Goal: Transaction & Acquisition: Purchase product/service

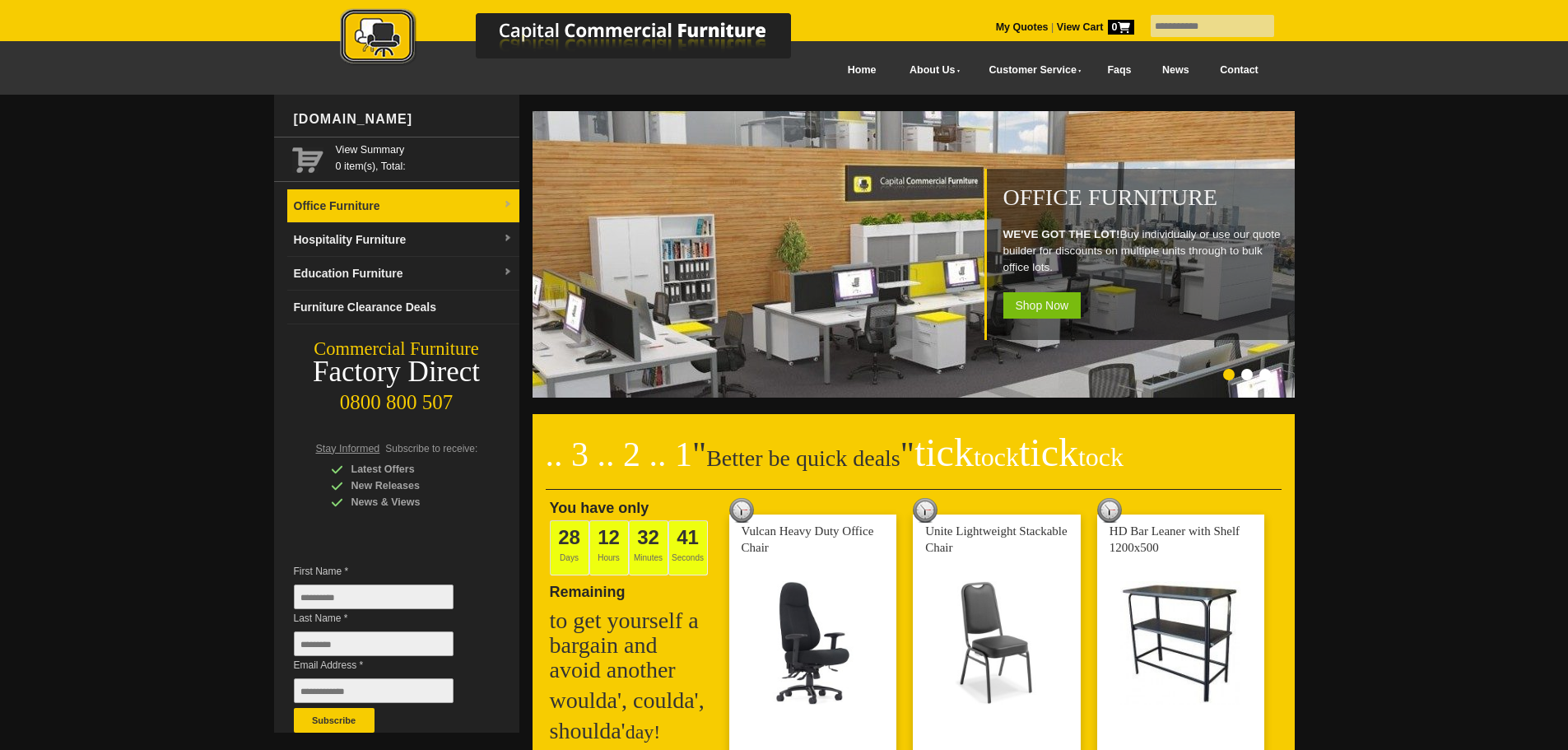
click at [388, 209] on link "Office Furniture" at bounding box center [403, 206] width 232 height 34
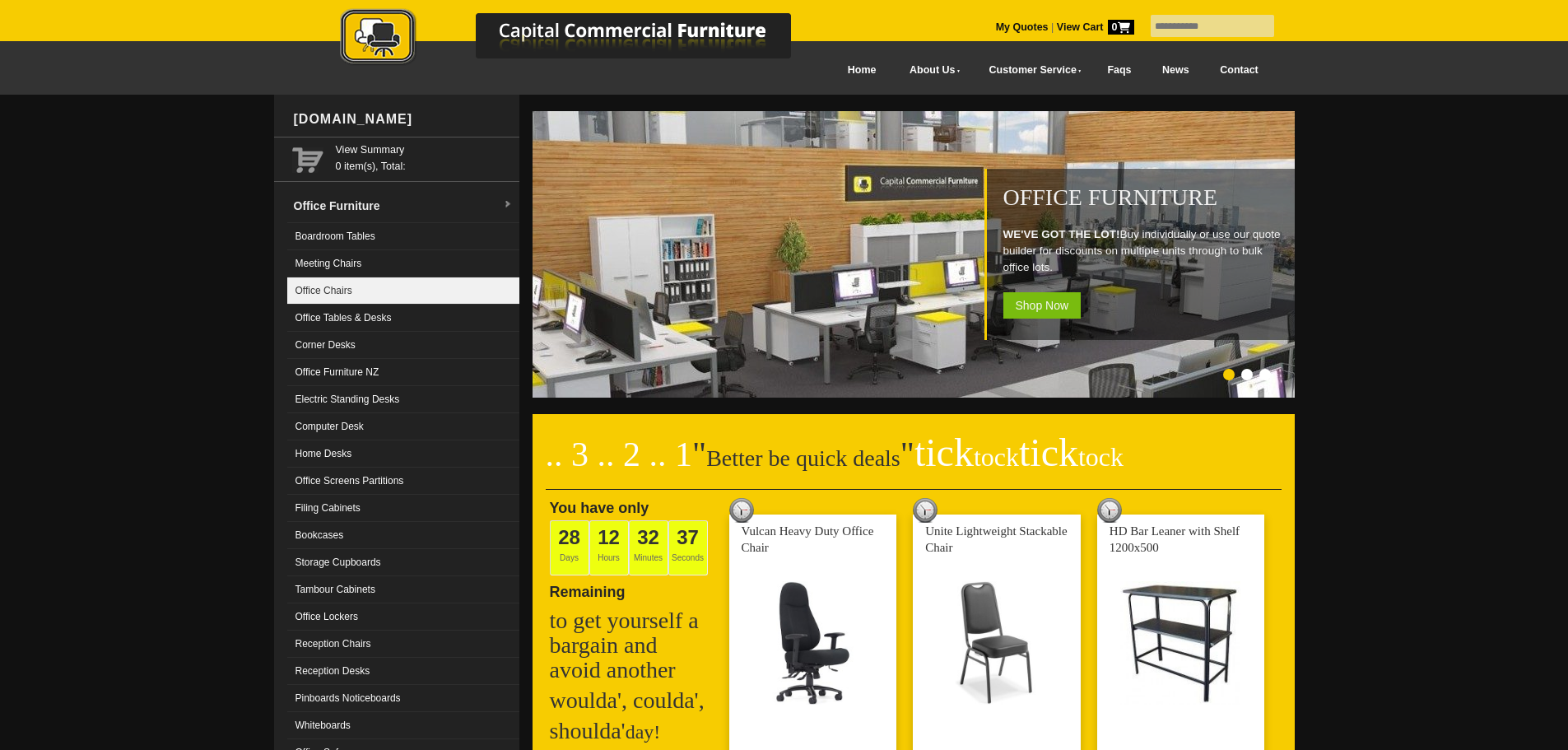
click at [355, 291] on link "Office Chairs" at bounding box center [403, 291] width 232 height 27
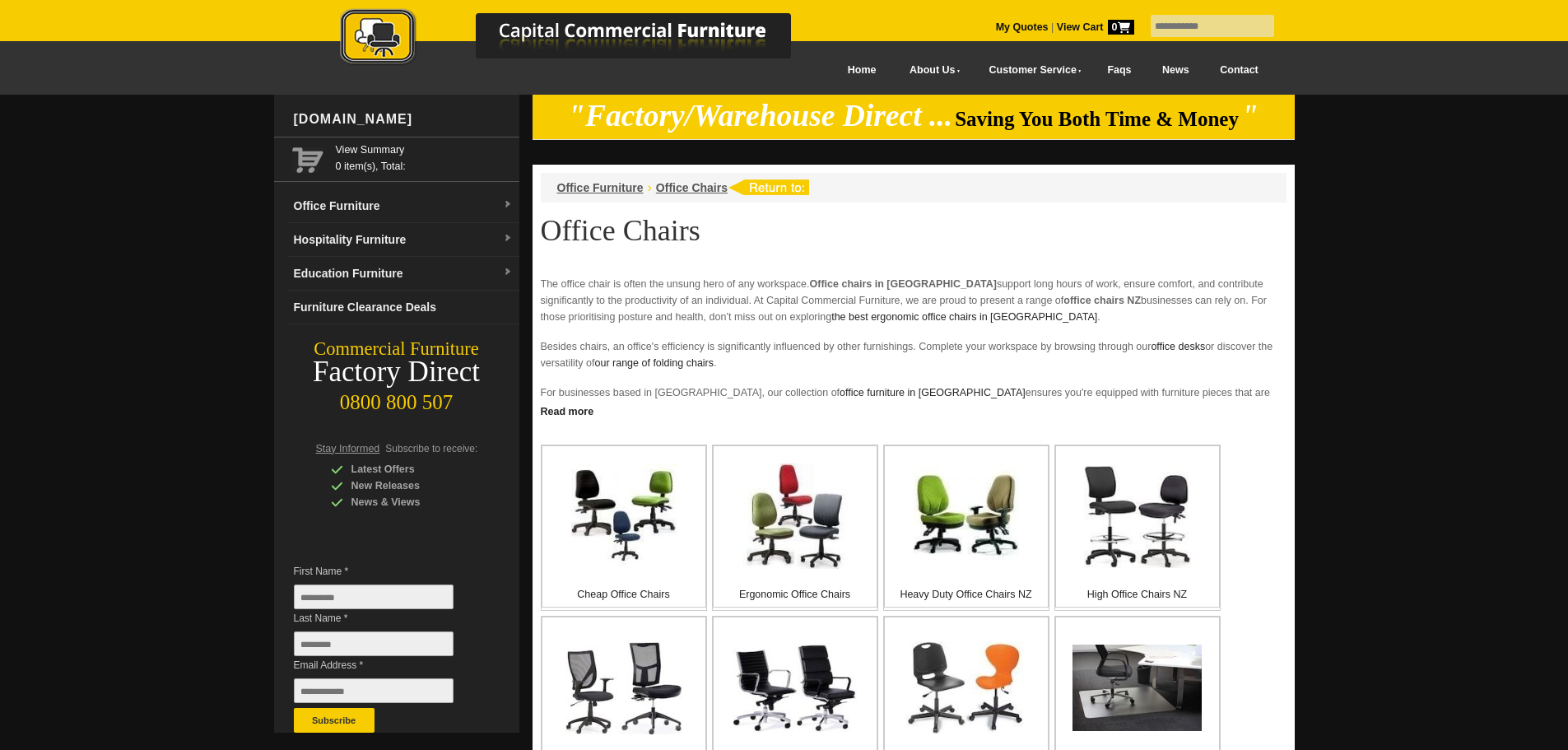
scroll to position [247, 0]
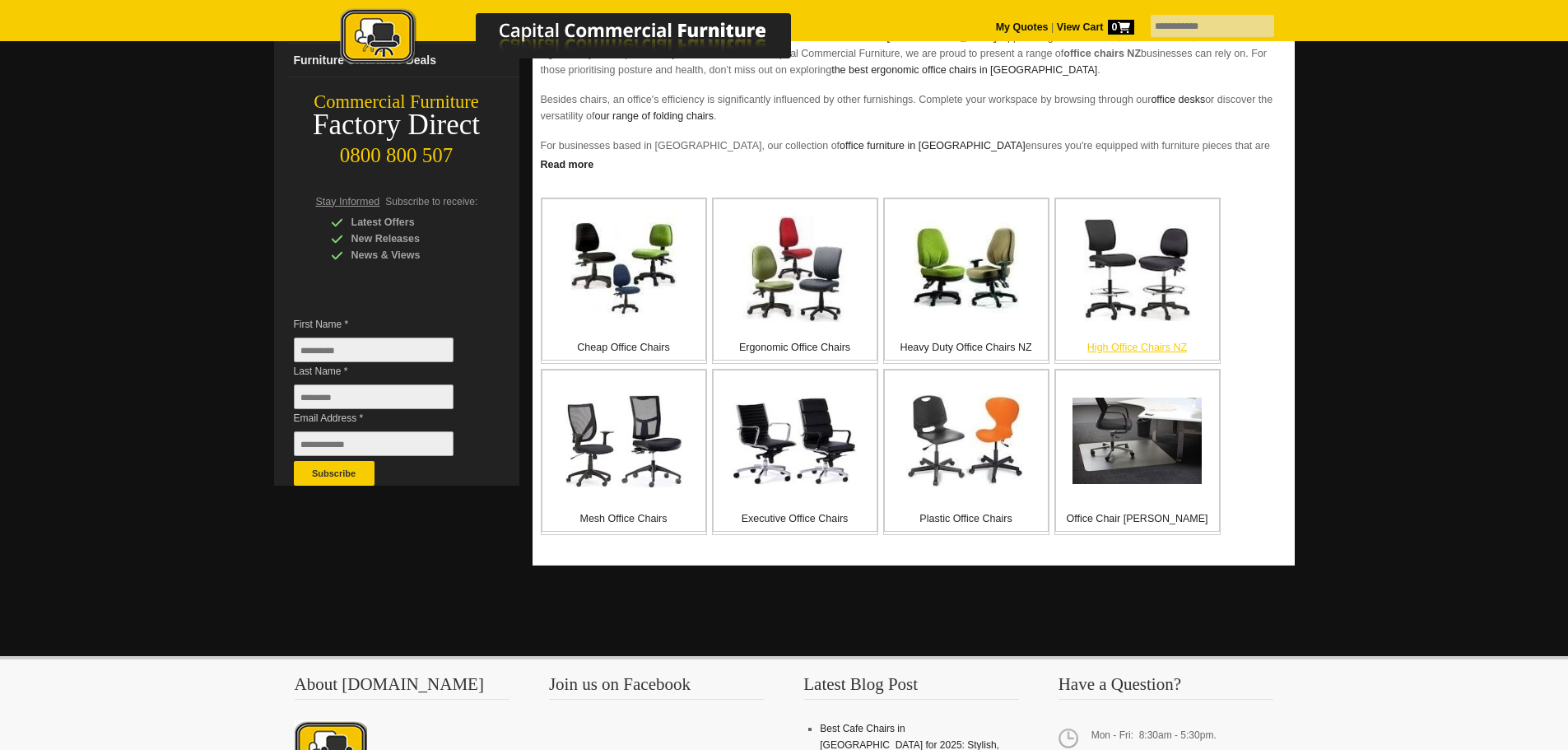
click at [1116, 288] on img at bounding box center [1137, 270] width 107 height 103
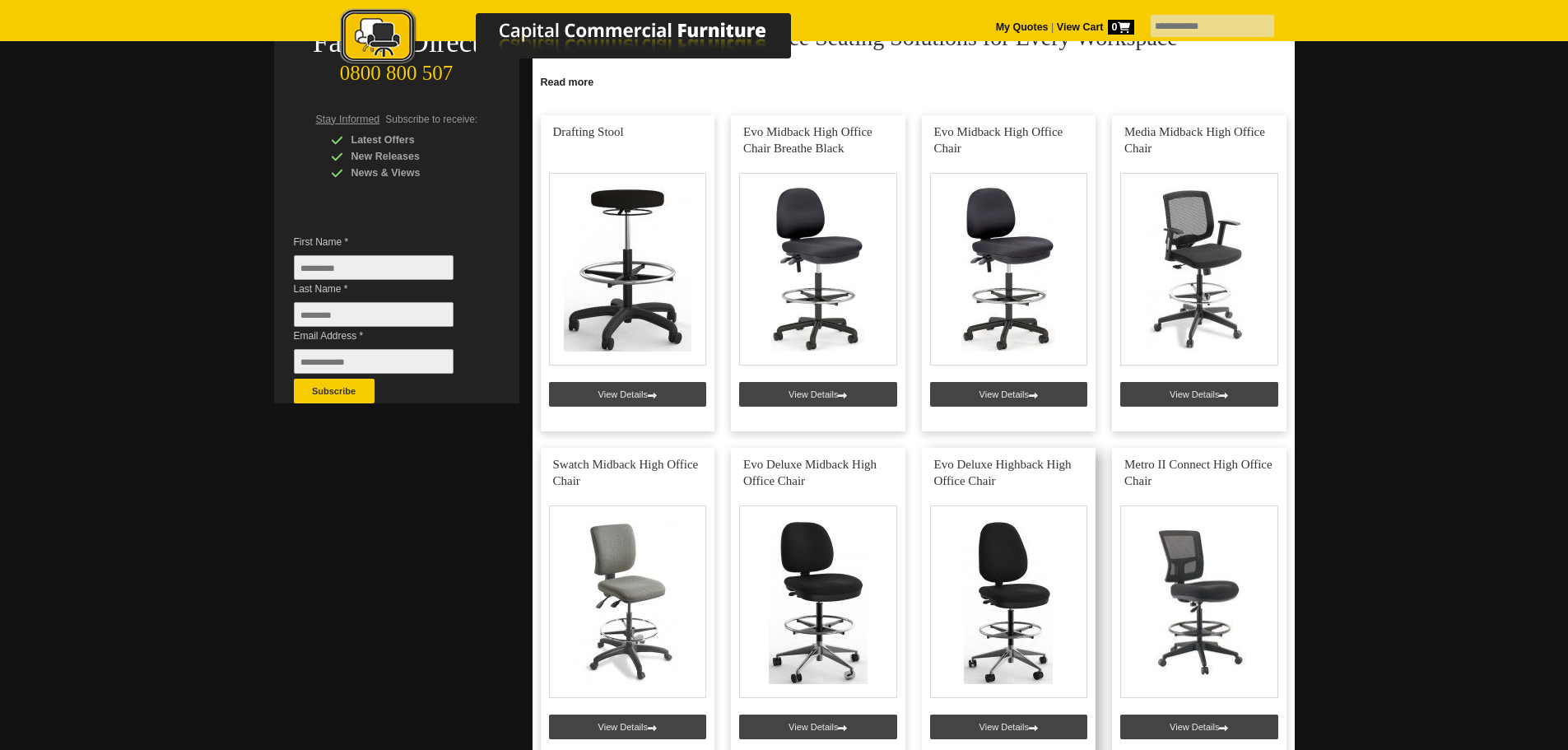
scroll to position [412, 0]
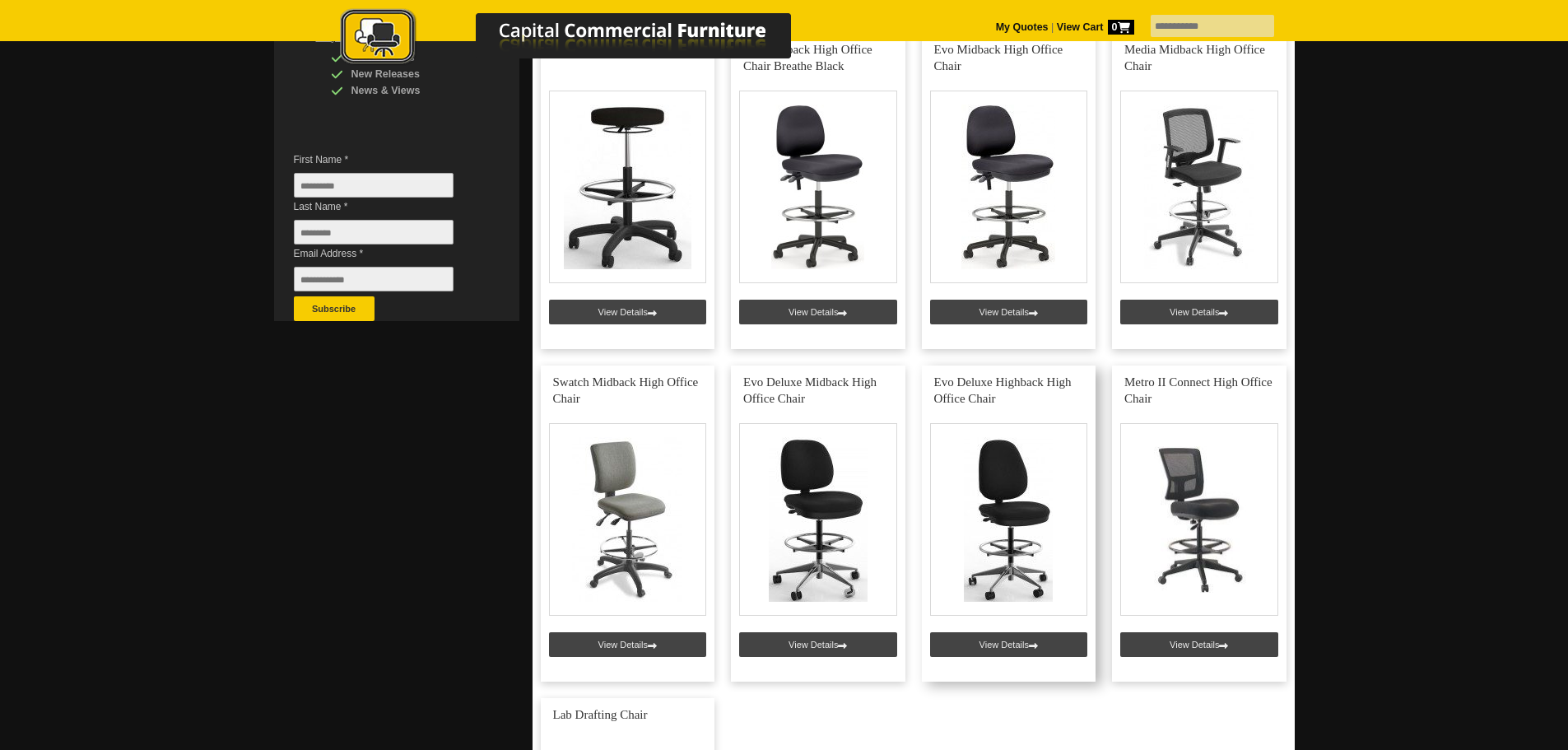
click at [994, 493] on link at bounding box center [1008, 523] width 174 height 316
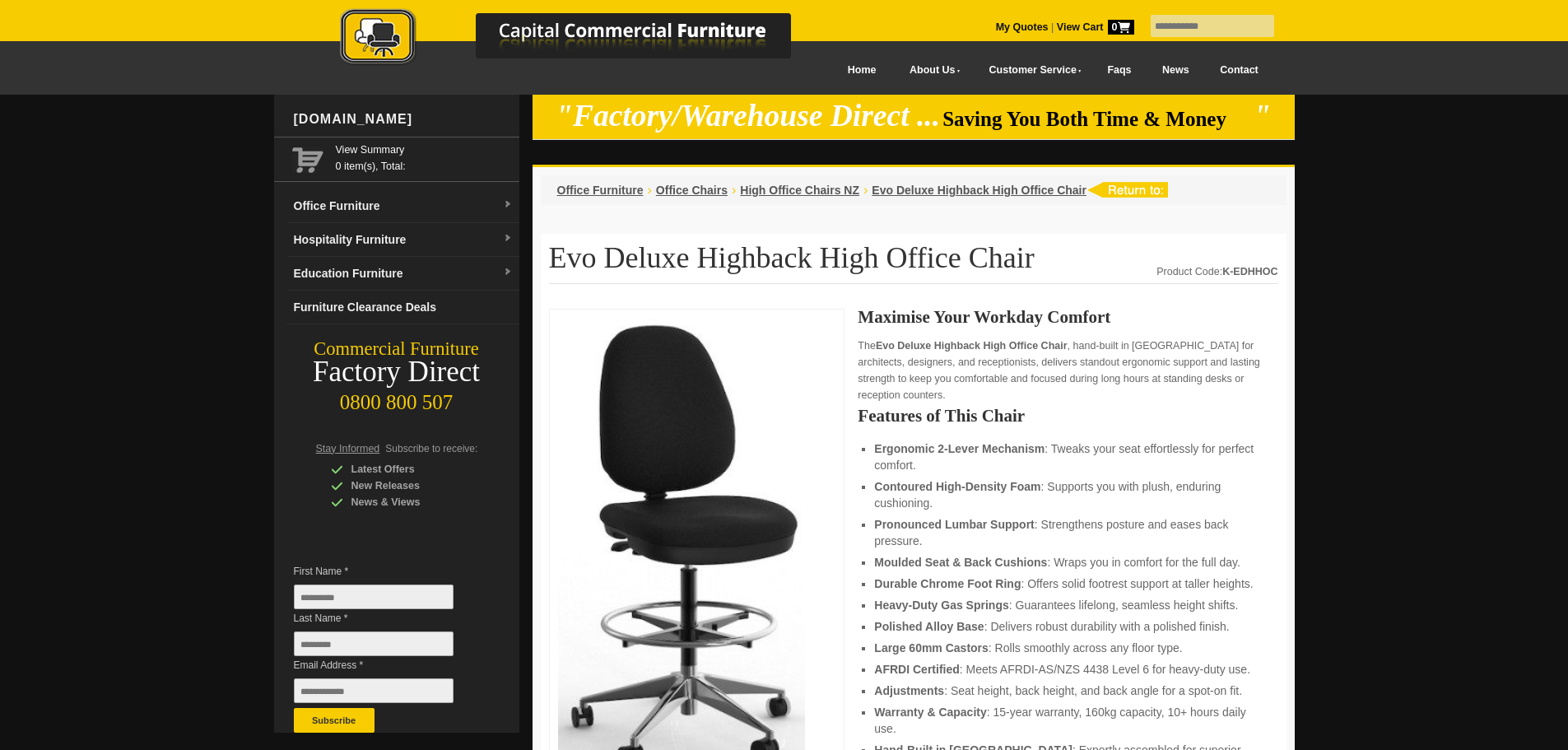
scroll to position [165, 0]
